Goal: Task Accomplishment & Management: Complete application form

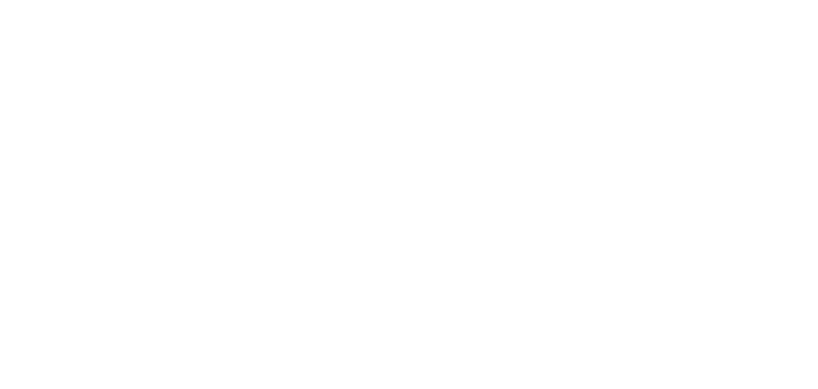
select select "*"
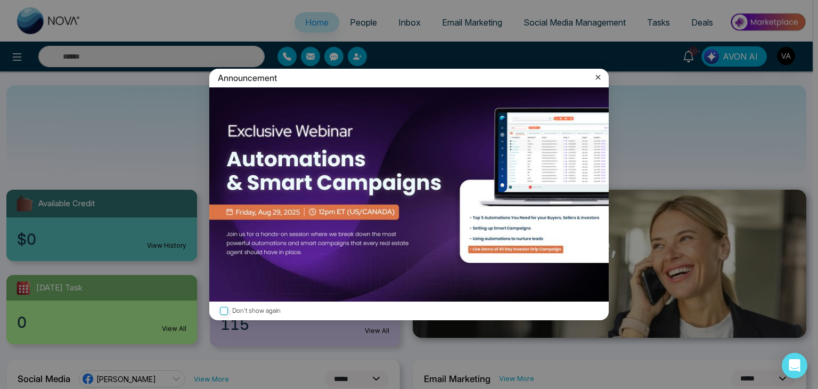
click at [597, 76] on icon at bounding box center [597, 77] width 11 height 11
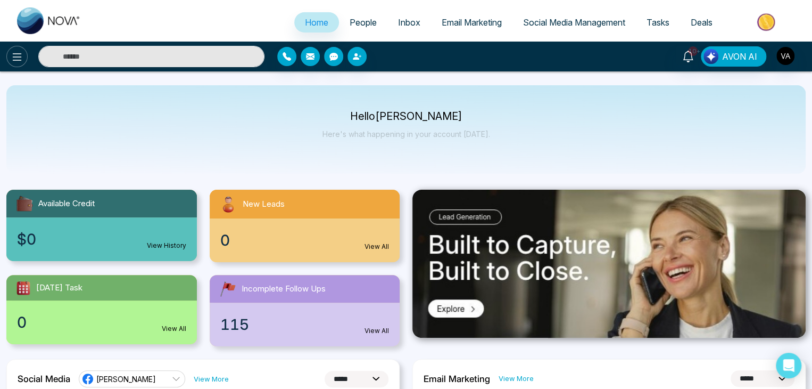
click at [14, 51] on icon at bounding box center [17, 57] width 13 height 13
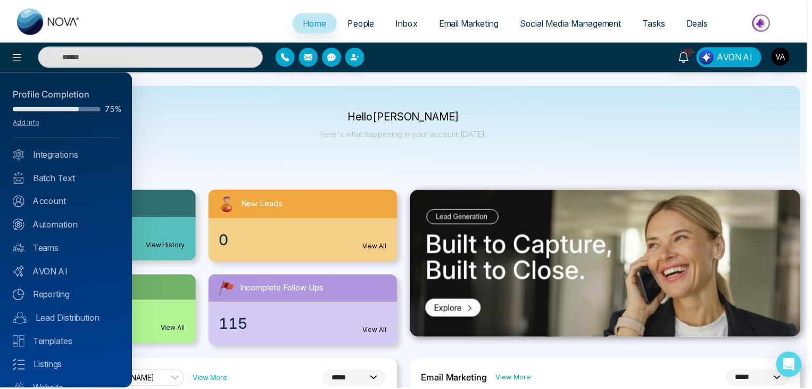
scroll to position [42, 0]
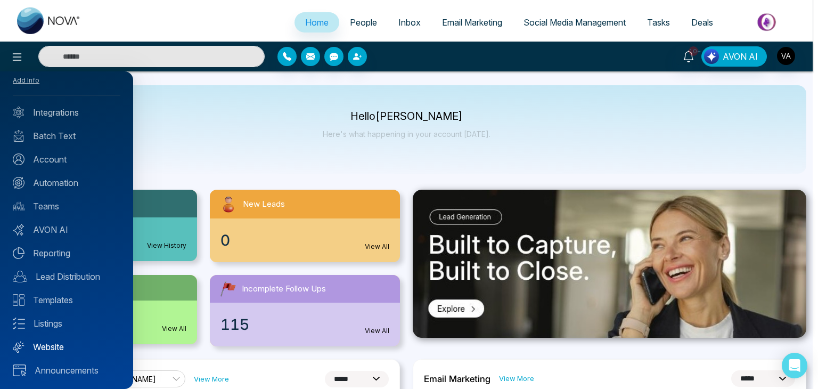
click at [67, 345] on link "Website" at bounding box center [67, 346] width 108 height 13
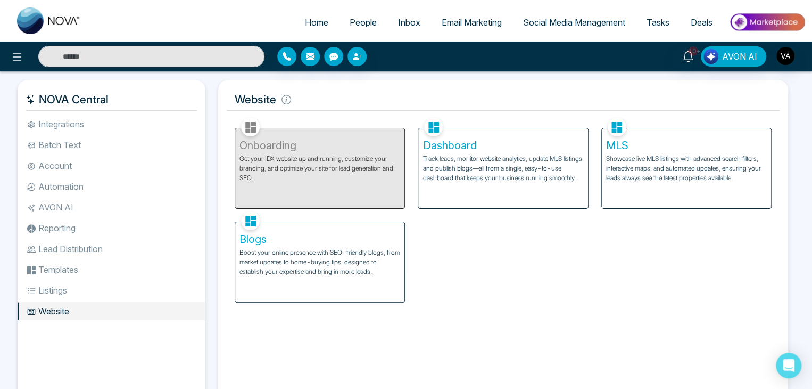
click at [483, 252] on div "Onboarding Get your IDX website up and running, customize your branding, and op…" at bounding box center [503, 208] width 550 height 187
click at [441, 184] on div "Dashboard Track leads, monitor website analytics, update MLS listings, and publ…" at bounding box center [502, 168] width 169 height 80
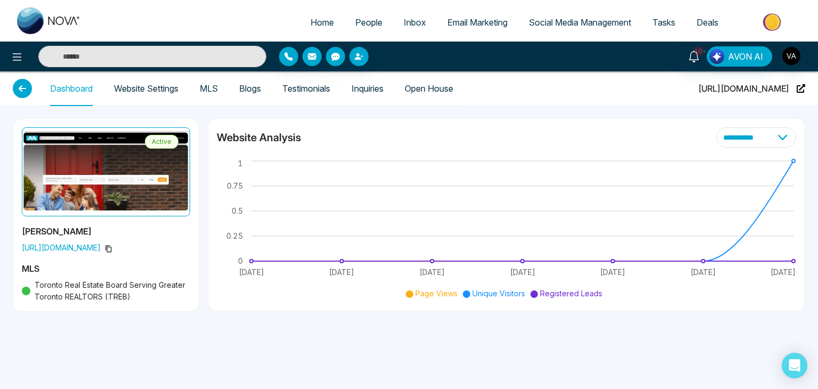
click at [599, 134] on div "**********" at bounding box center [506, 137] width 579 height 20
click at [433, 93] on link "Open House" at bounding box center [429, 88] width 48 height 9
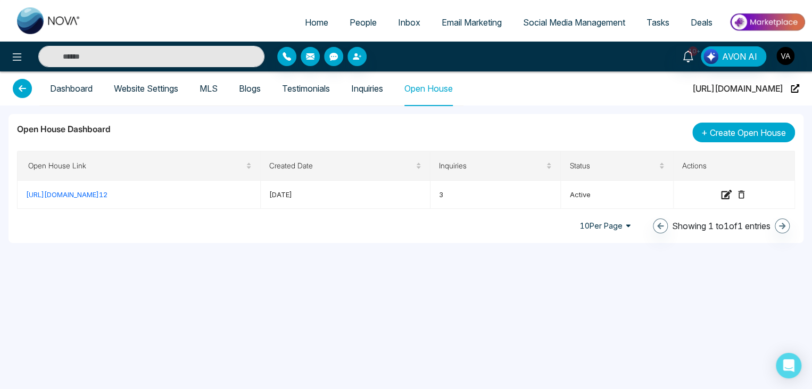
click at [728, 131] on span "Create Open House" at bounding box center [748, 132] width 76 height 13
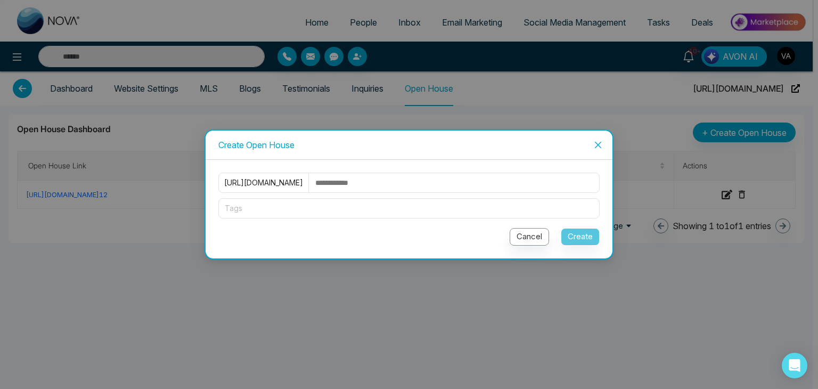
click at [407, 192] on input "text" at bounding box center [456, 182] width 285 height 19
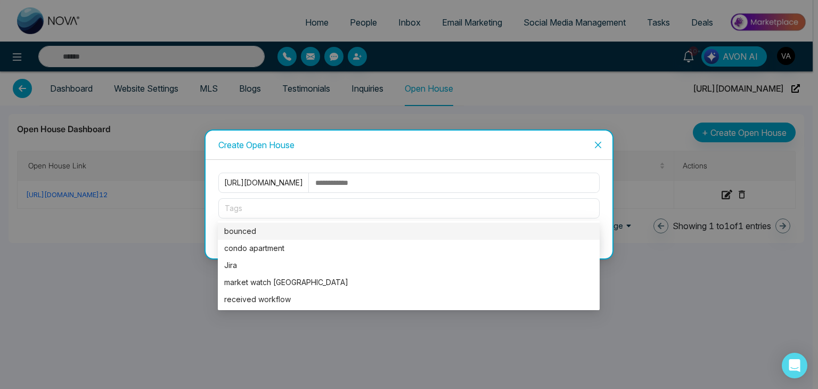
click at [339, 209] on div at bounding box center [409, 208] width 376 height 13
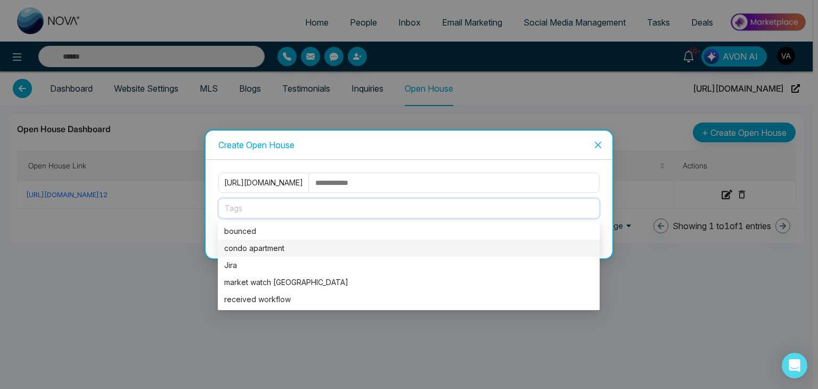
click at [289, 251] on div "condo apartment" at bounding box center [408, 248] width 369 height 12
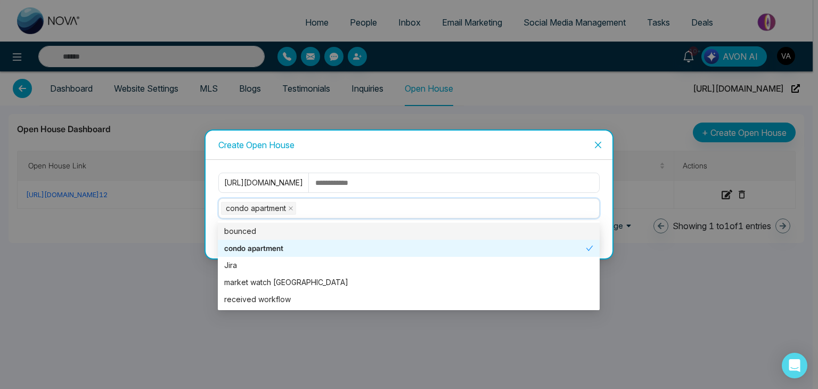
click at [464, 157] on div "Create Open House" at bounding box center [408, 144] width 407 height 29
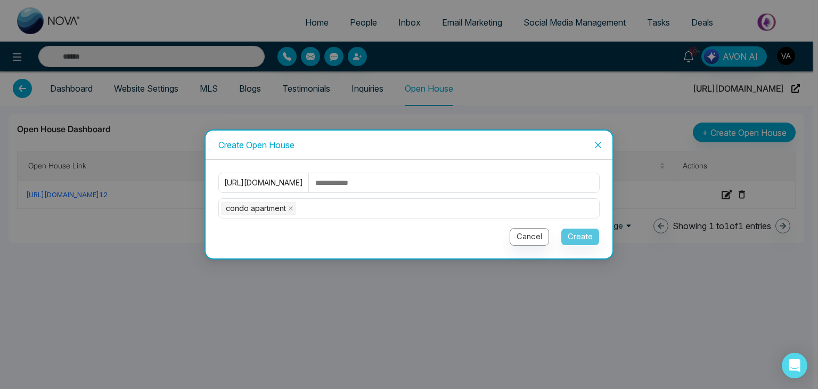
click at [576, 235] on div "Cancel Create" at bounding box center [408, 235] width 381 height 22
click at [461, 179] on input "text" at bounding box center [456, 182] width 285 height 19
type input "**********"
click at [583, 236] on button "Create" at bounding box center [580, 237] width 39 height 18
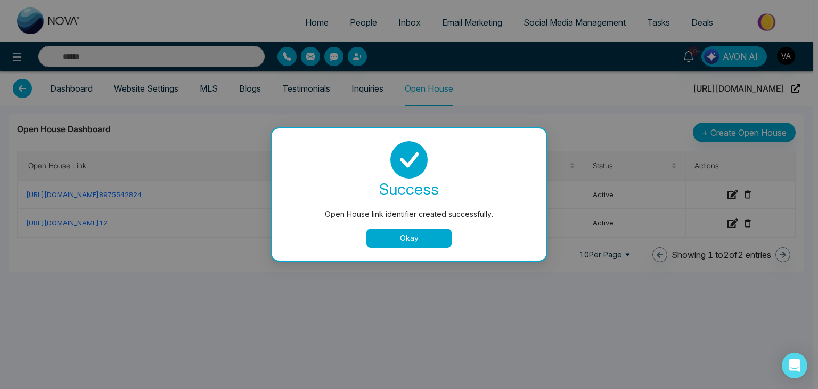
click at [415, 243] on button "Okay" at bounding box center [408, 237] width 85 height 19
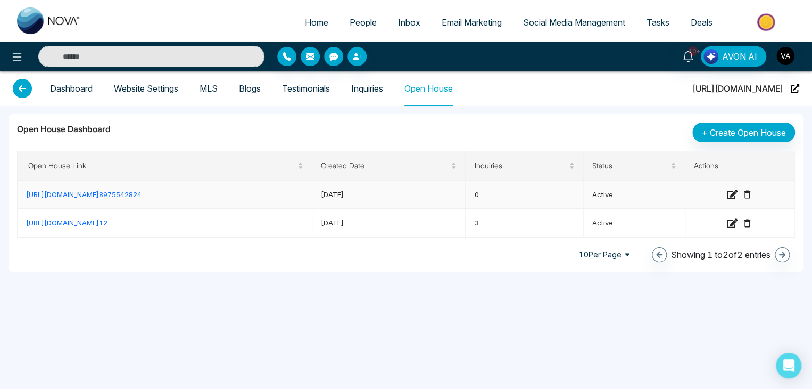
click at [141, 197] on link "[URL][DOMAIN_NAME] 8975542824" at bounding box center [84, 194] width 116 height 9
click at [426, 89] on link "Open House" at bounding box center [429, 88] width 48 height 9
click at [361, 22] on span "People" at bounding box center [363, 22] width 27 height 11
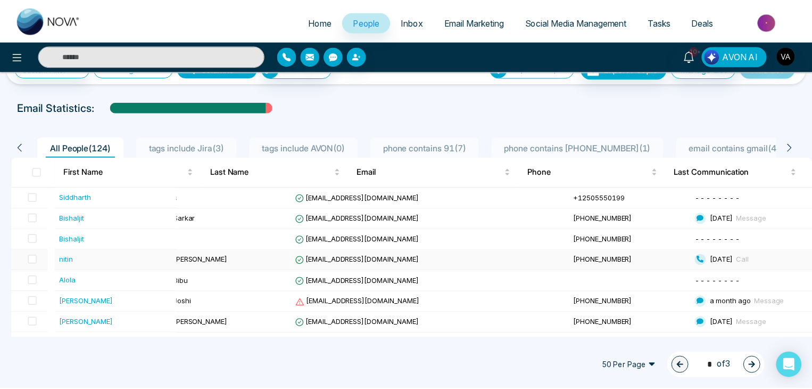
scroll to position [29, 0]
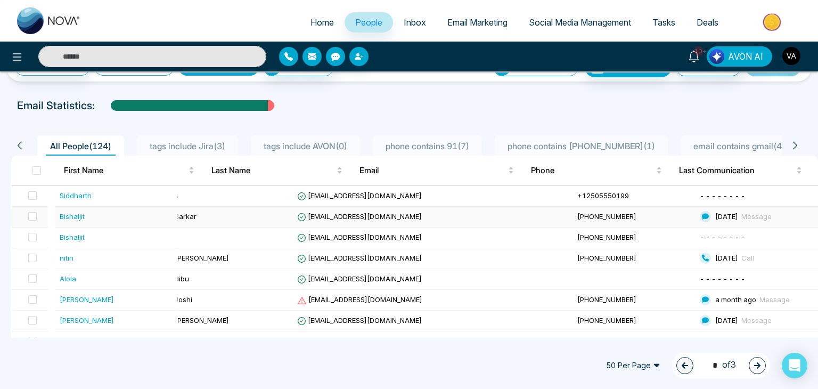
click at [413, 215] on span "[EMAIL_ADDRESS][DOMAIN_NAME]" at bounding box center [359, 216] width 125 height 9
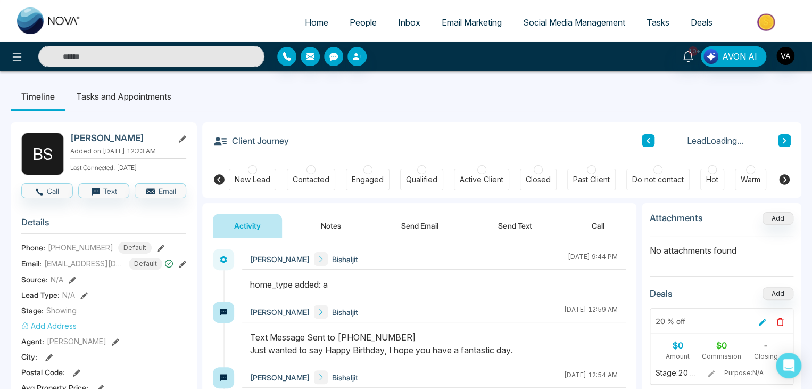
click at [203, 101] on ul "Timeline Tasks and Appointments" at bounding box center [406, 96] width 791 height 29
click at [249, 102] on ul "Timeline Tasks and Appointments" at bounding box center [406, 96] width 791 height 29
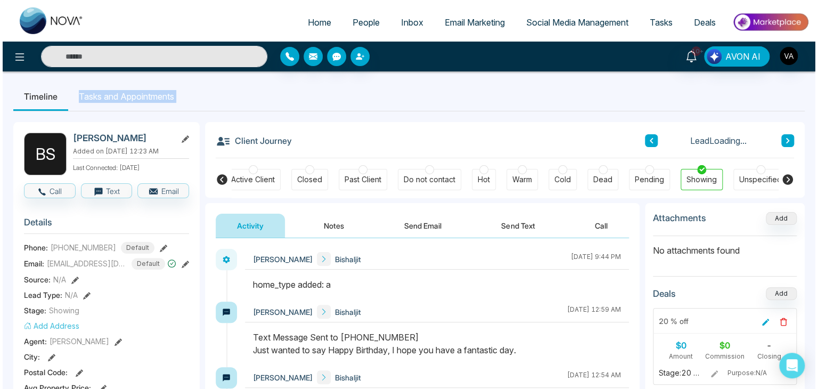
scroll to position [0, 237]
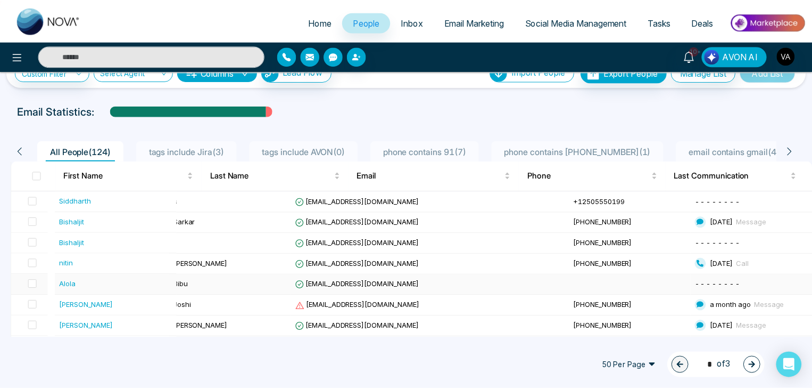
scroll to position [32, 0]
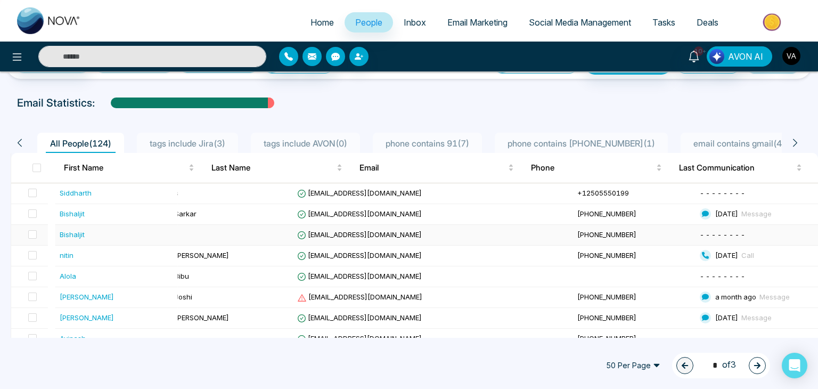
click at [388, 232] on span "[EMAIL_ADDRESS][DOMAIN_NAME]" at bounding box center [359, 234] width 125 height 9
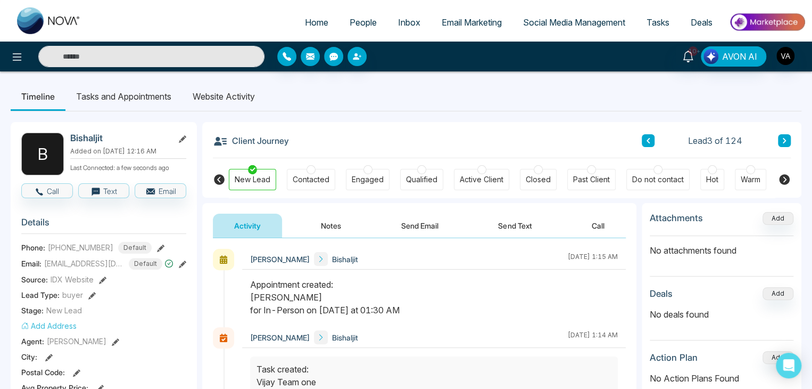
click at [246, 95] on li "Website Activity" at bounding box center [224, 96] width 84 height 29
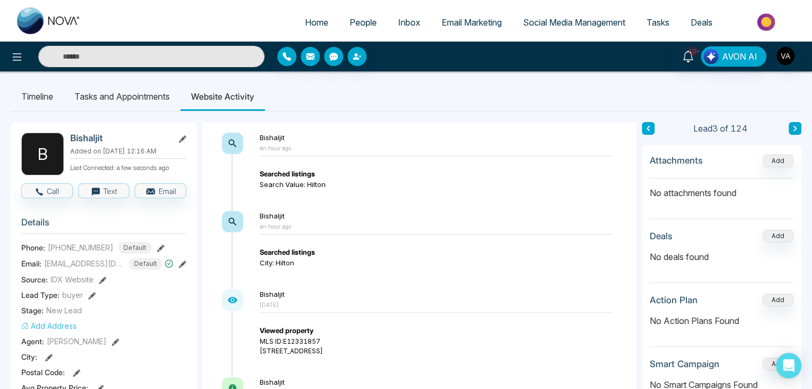
click at [266, 151] on div "Bishaljit an hour ago Searched listings Search Value: Hilton" at bounding box center [436, 161] width 353 height 57
click at [278, 180] on div "Searched listings Search Value: Hilton" at bounding box center [436, 179] width 353 height 21
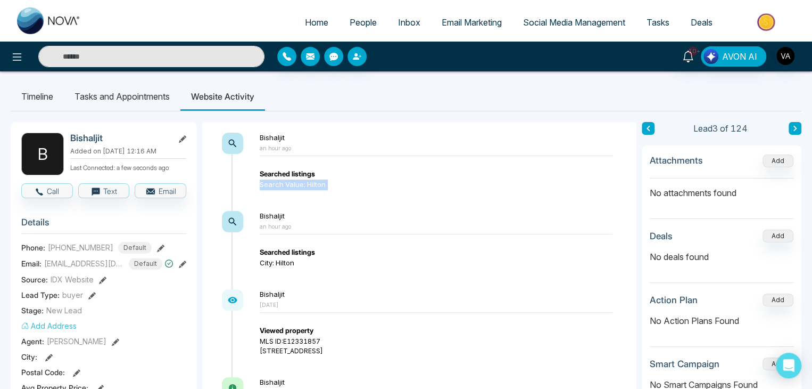
click at [278, 180] on div "Searched listings Search Value: Hilton" at bounding box center [436, 179] width 353 height 21
click at [283, 268] on div "Bishaljit an hour ago Searched listings City: Hilton" at bounding box center [429, 250] width 394 height 78
